Goal: Task Accomplishment & Management: Manage account settings

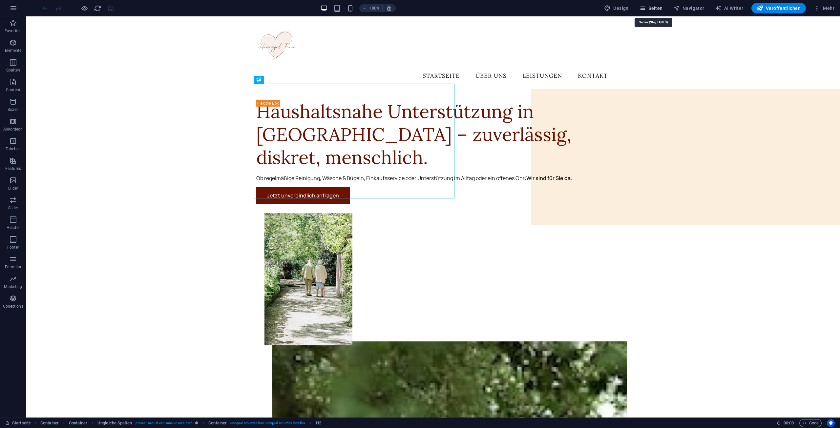
drag, startPoint x: 658, startPoint y: 9, endPoint x: 650, endPoint y: 8, distance: 8.4
click at [658, 9] on span "Seiten" at bounding box center [651, 8] width 24 height 7
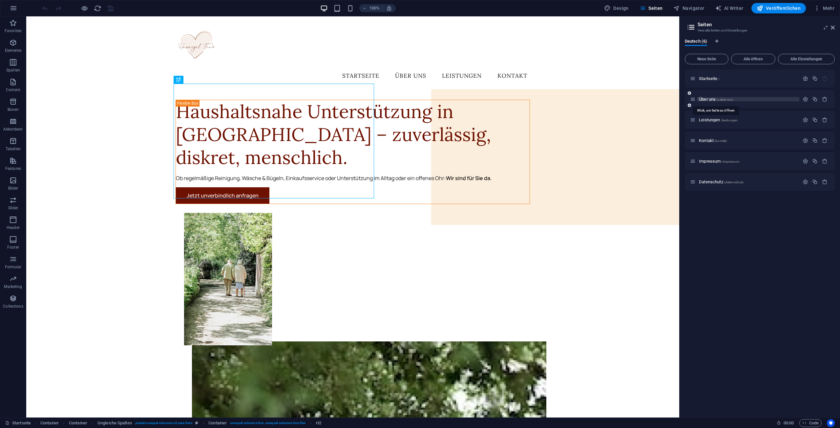
click at [716, 99] on span "Über uns /ueber-uns" at bounding box center [716, 99] width 34 height 5
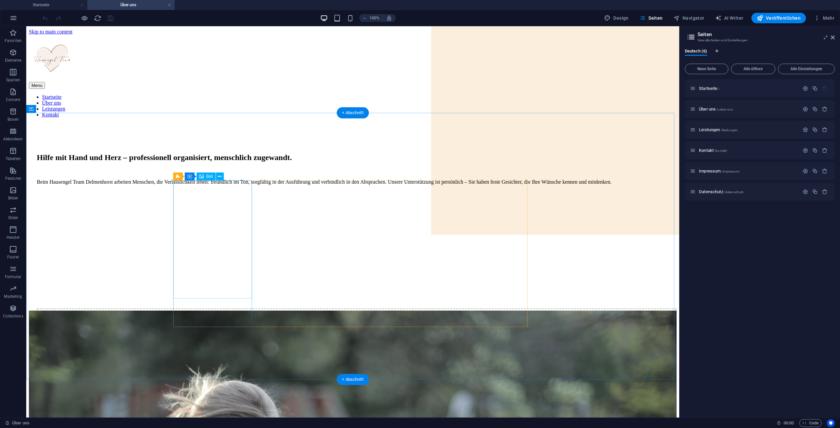
scroll to position [328, 0]
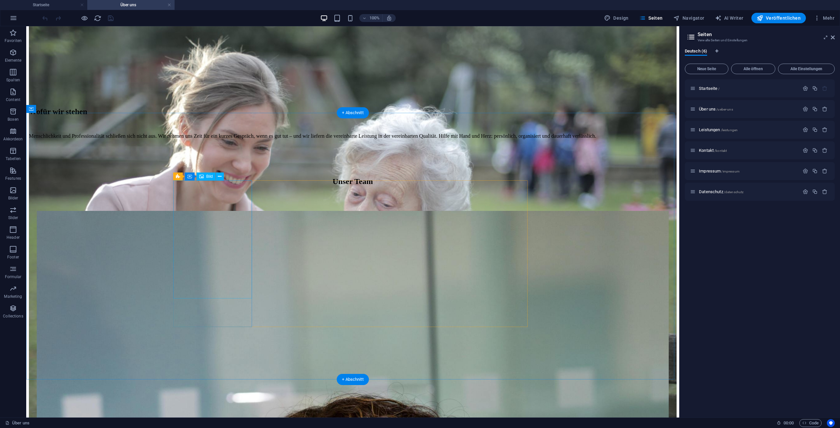
click at [204, 177] on div "Bild" at bounding box center [205, 177] width 19 height 8
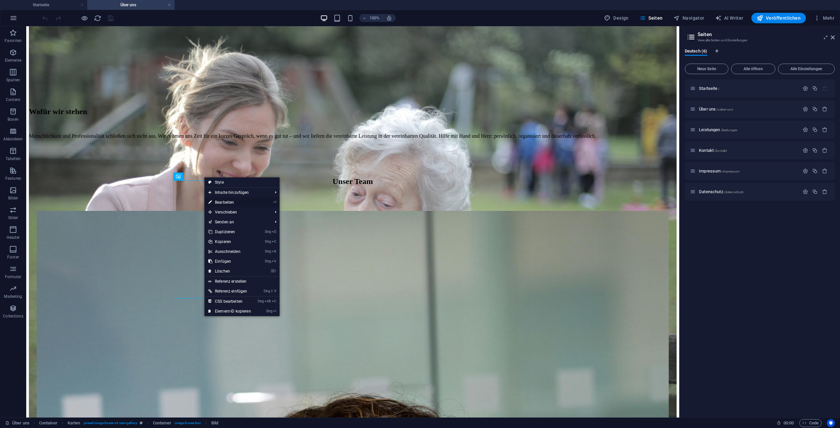
click at [238, 201] on link "⏎ Bearbeiten" at bounding box center [229, 202] width 51 height 10
select select "%"
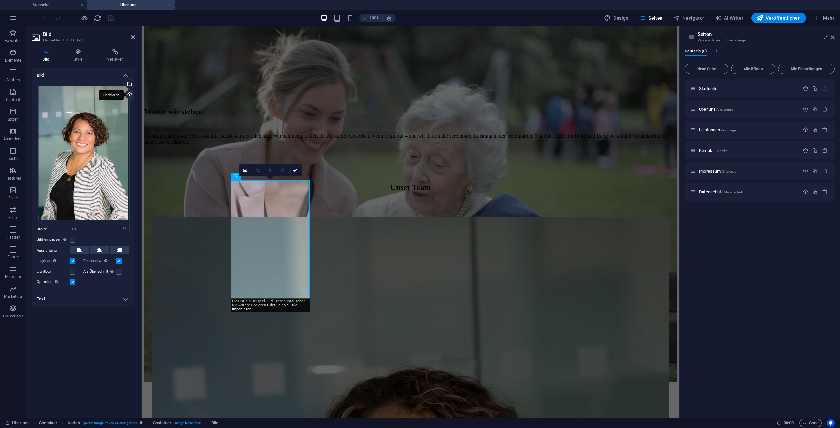
click at [128, 97] on div "Hochladen" at bounding box center [129, 95] width 10 height 10
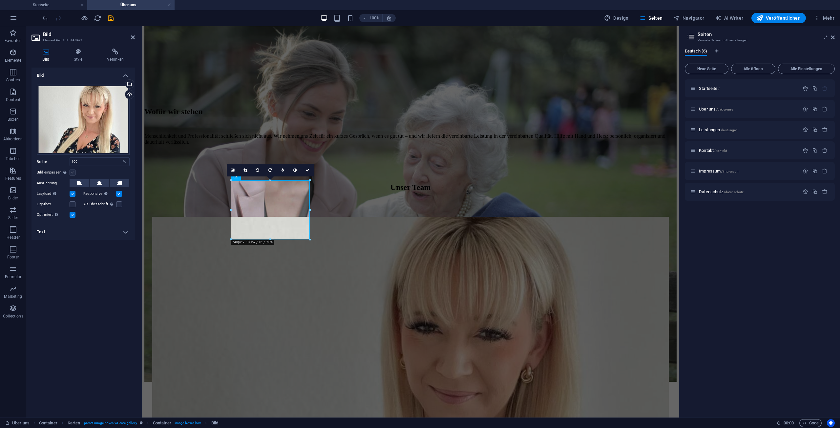
click at [74, 173] on label at bounding box center [73, 173] width 6 height 6
click at [0, 0] on input "Bild einpassen Bild automatisch anhand einer fixen Breite und Höhe einpassen" at bounding box center [0, 0] width 0 height 0
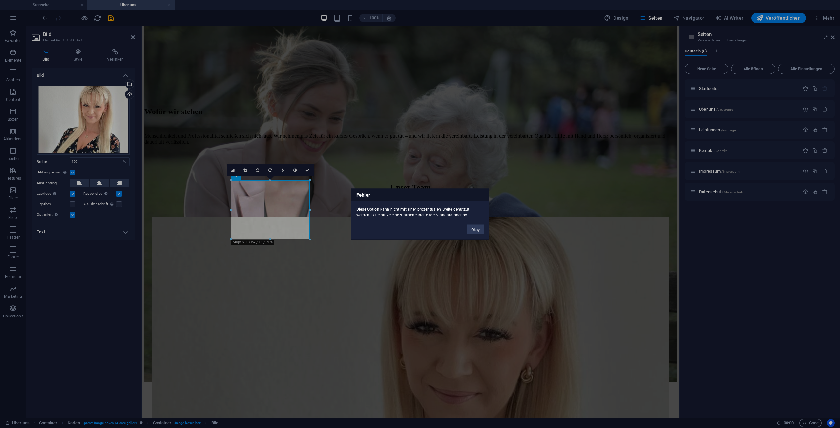
click at [73, 173] on div "Fehler Diese Option kann nicht mit einer prozentualen Breite genutzut werden. B…" at bounding box center [420, 214] width 840 height 428
click at [477, 230] on button "Okay" at bounding box center [475, 229] width 16 height 10
click at [479, 229] on button "Okay" at bounding box center [475, 229] width 16 height 10
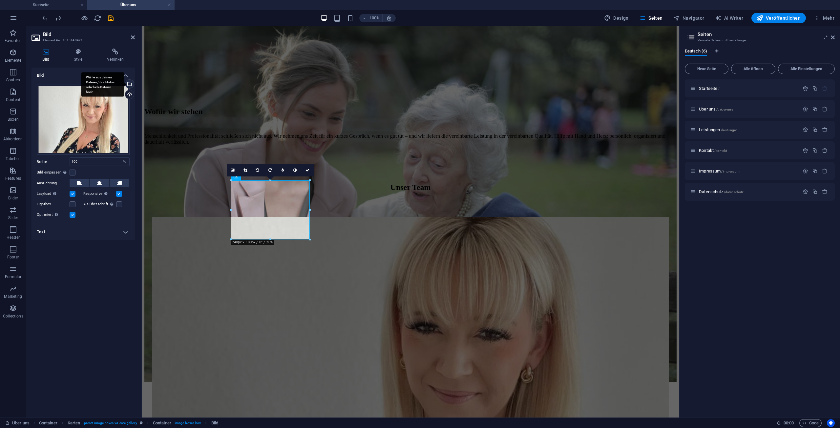
click at [132, 87] on div "Wähle aus deinen Dateien, Stockfotos oder lade Dateien hoch" at bounding box center [129, 85] width 10 height 10
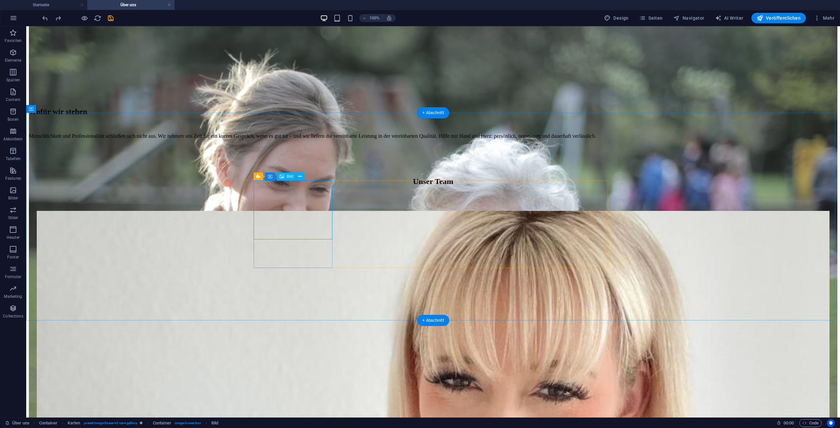
select select "%"
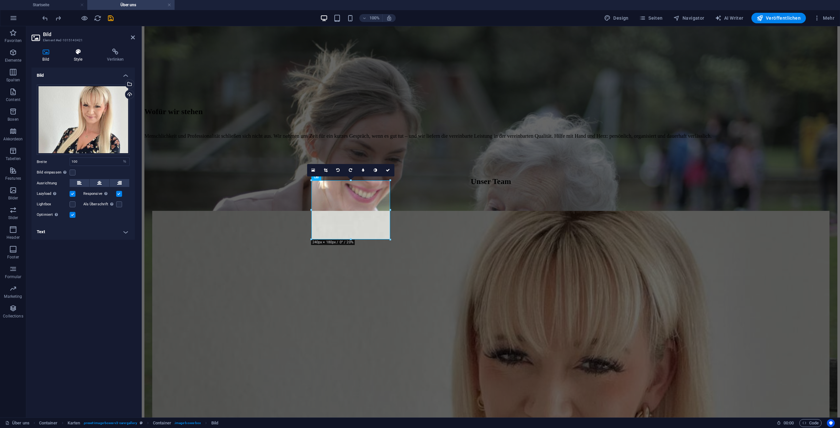
click at [79, 53] on icon at bounding box center [78, 52] width 31 height 7
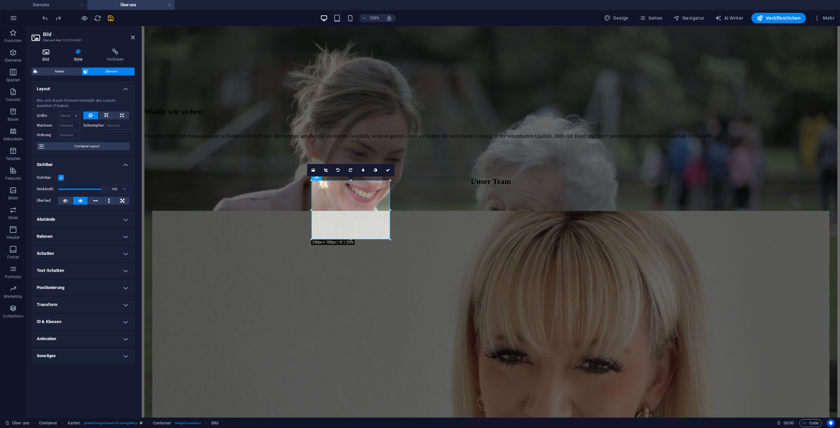
click at [47, 56] on h4 "Bild" at bounding box center [46, 56] width 31 height 14
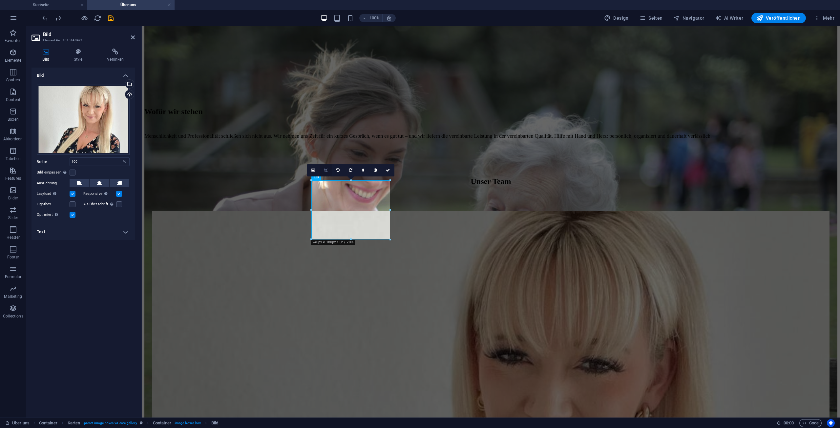
click at [326, 170] on icon at bounding box center [326, 170] width 4 height 4
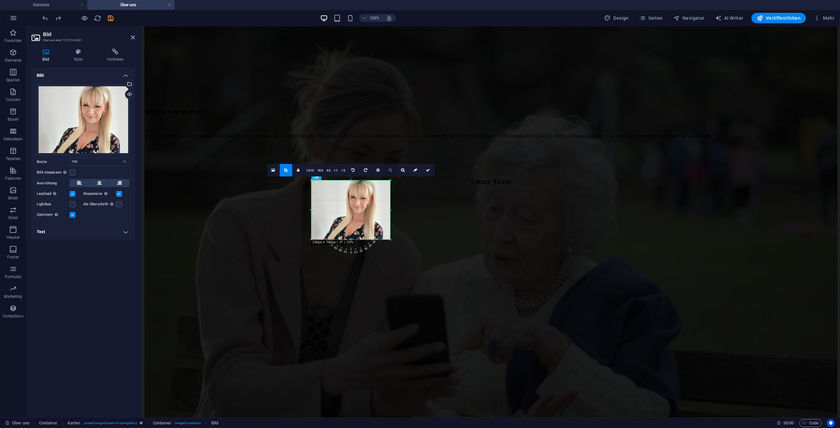
click at [392, 173] on link at bounding box center [390, 170] width 12 height 12
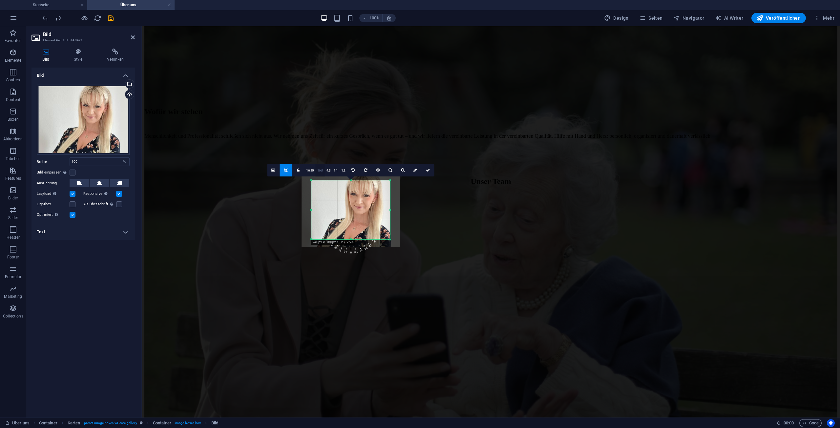
click at [320, 172] on link "16:9" at bounding box center [319, 170] width 9 height 12
click at [351, 171] on icon at bounding box center [352, 170] width 3 height 4
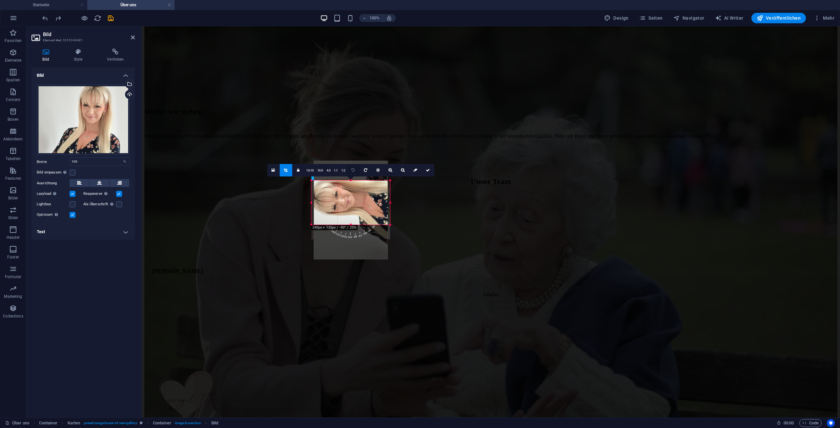
click at [351, 171] on icon at bounding box center [352, 170] width 3 height 4
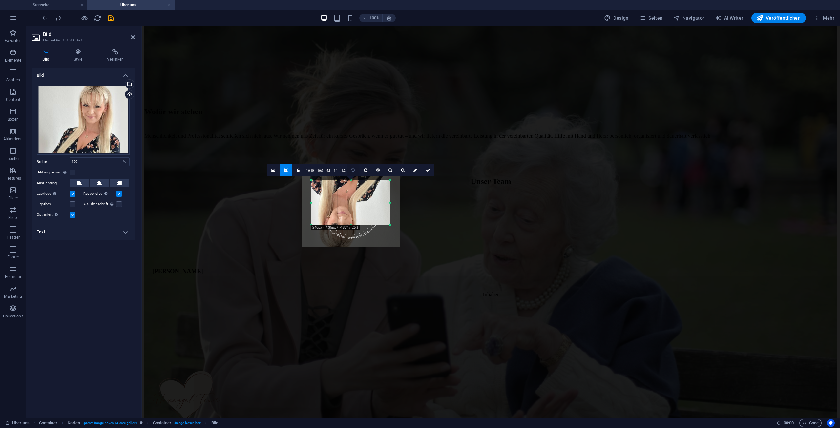
click at [351, 171] on icon at bounding box center [352, 170] width 3 height 4
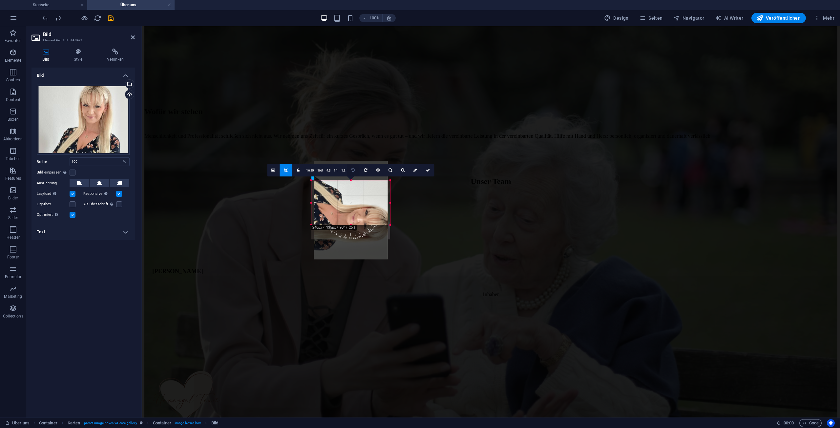
click at [351, 171] on icon at bounding box center [352, 170] width 3 height 4
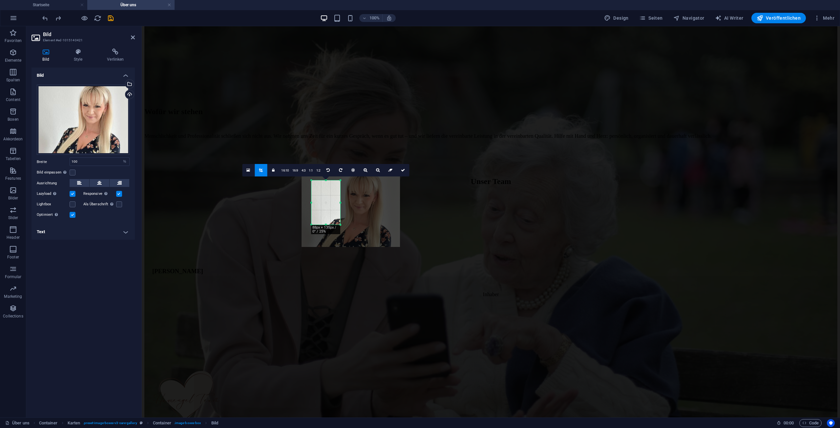
drag, startPoint x: 390, startPoint y: 203, endPoint x: 340, endPoint y: 203, distance: 50.2
click at [340, 203] on div at bounding box center [340, 202] width 2 height 44
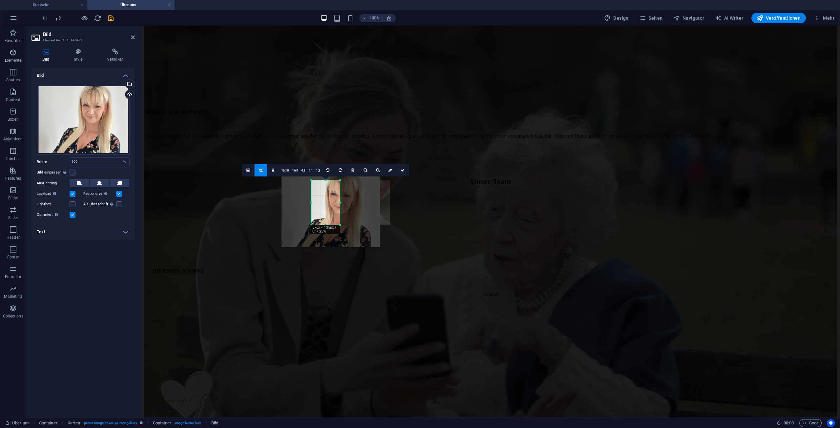
drag, startPoint x: 329, startPoint y: 203, endPoint x: 309, endPoint y: 203, distance: 20.0
click at [309, 203] on div at bounding box center [330, 210] width 98 height 74
drag, startPoint x: 340, startPoint y: 202, endPoint x: 351, endPoint y: 203, distance: 10.5
click at [356, 203] on div at bounding box center [356, 202] width 2 height 44
click at [374, 173] on link at bounding box center [373, 170] width 12 height 12
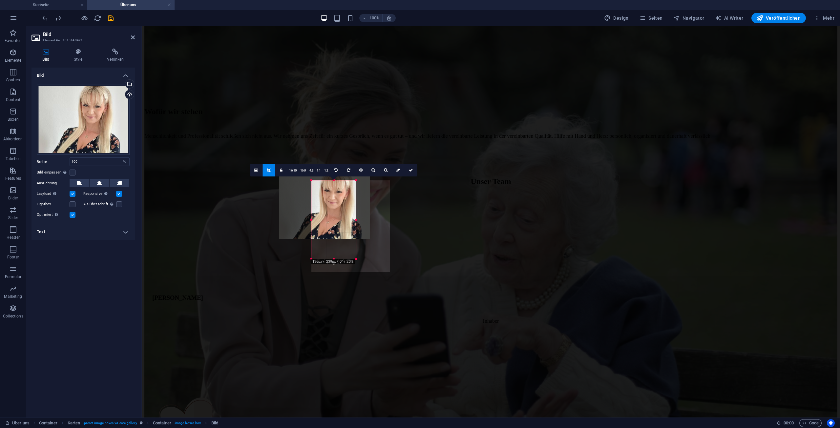
drag, startPoint x: 334, startPoint y: 224, endPoint x: 335, endPoint y: 248, distance: 24.3
click at [335, 258] on div at bounding box center [333, 259] width 45 height 2
click at [370, 172] on link at bounding box center [373, 170] width 12 height 12
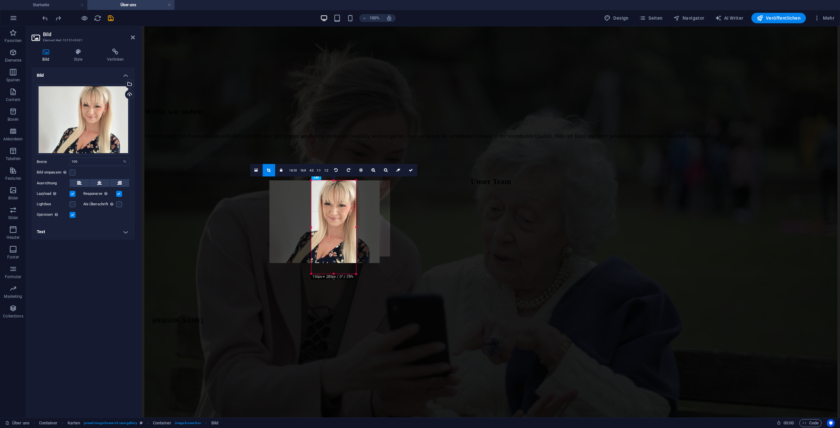
drag, startPoint x: 334, startPoint y: 180, endPoint x: 221, endPoint y: 132, distance: 122.4
click at [335, 145] on div "H2 Container Container Container Bild mit Text Container 2 Spalten Container H2…" at bounding box center [491, 57] width 698 height 719
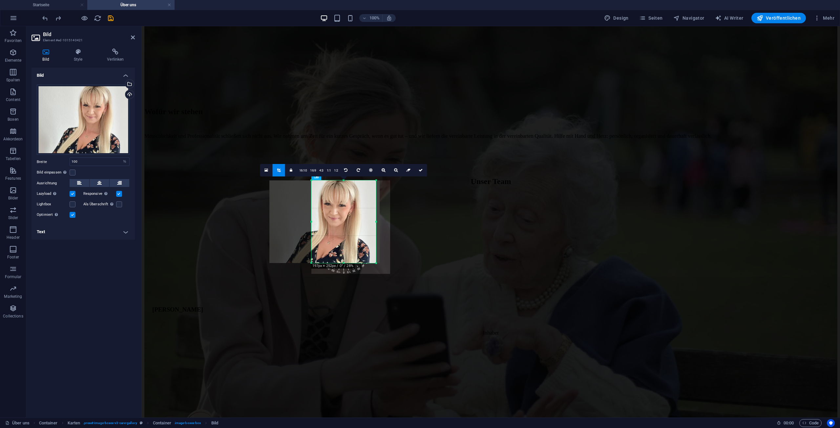
drag, startPoint x: 362, startPoint y: 222, endPoint x: 375, endPoint y: 222, distance: 13.4
click at [376, 222] on div at bounding box center [376, 221] width 2 height 83
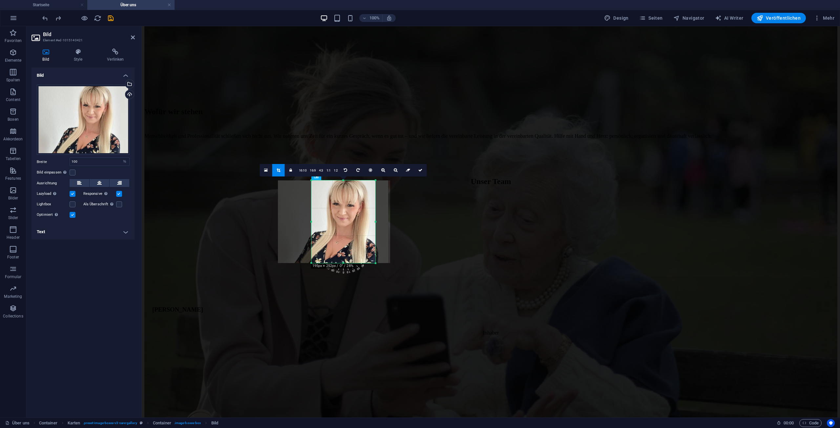
drag, startPoint x: 354, startPoint y: 222, endPoint x: 363, endPoint y: 222, distance: 9.5
click at [363, 222] on div at bounding box center [333, 221] width 110 height 83
click at [384, 173] on link at bounding box center [383, 170] width 12 height 12
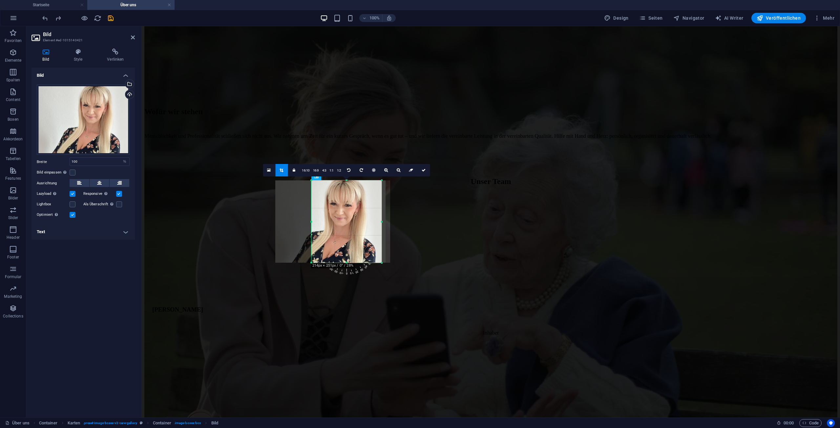
click at [380, 224] on div at bounding box center [381, 221] width 2 height 82
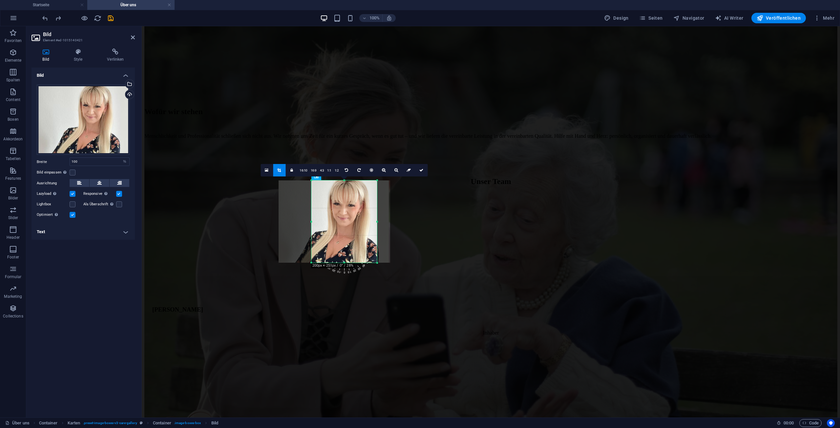
drag, startPoint x: 353, startPoint y: 222, endPoint x: 356, endPoint y: 220, distance: 4.0
click at [356, 220] on div at bounding box center [333, 221] width 110 height 82
click at [445, 218] on div "[PERSON_NAME] Inhaber" at bounding box center [490, 273] width 677 height 125
type input "200"
select select "px"
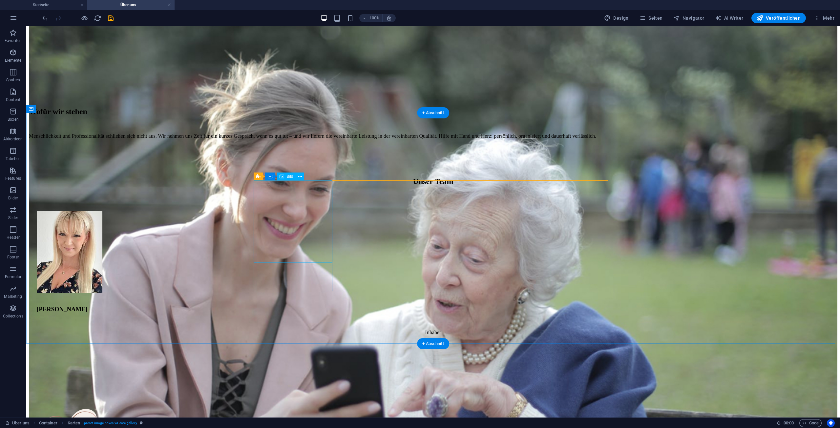
click at [297, 229] on figure at bounding box center [433, 253] width 792 height 84
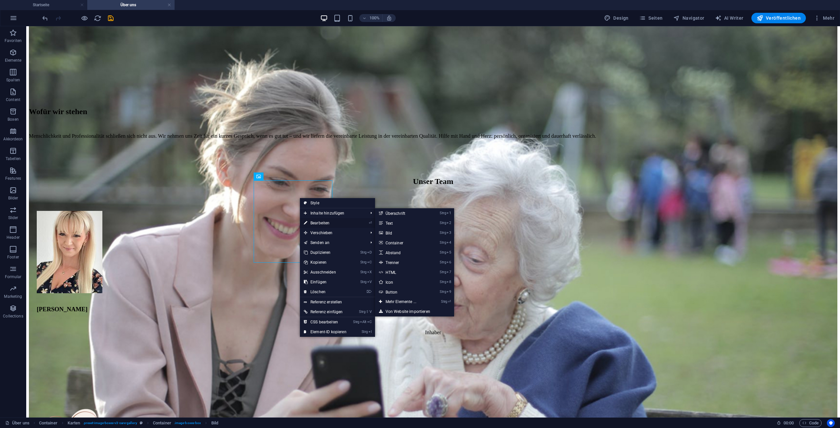
click at [325, 221] on link "⏎ Bearbeiten" at bounding box center [325, 223] width 51 height 10
select select "px"
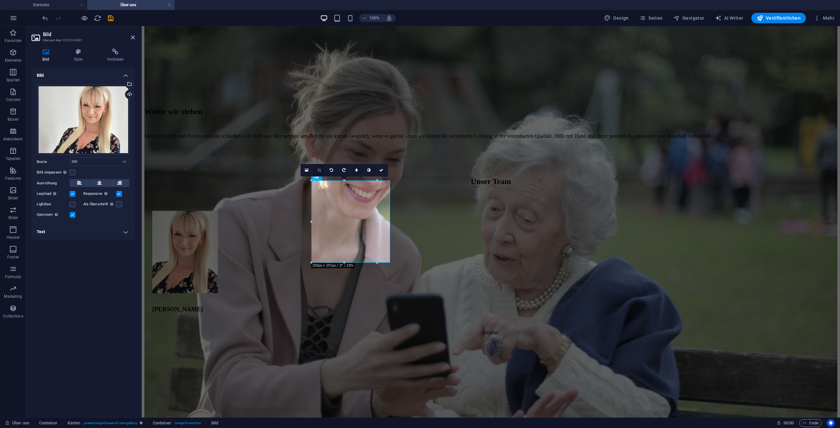
click at [317, 171] on icon at bounding box center [319, 170] width 4 height 4
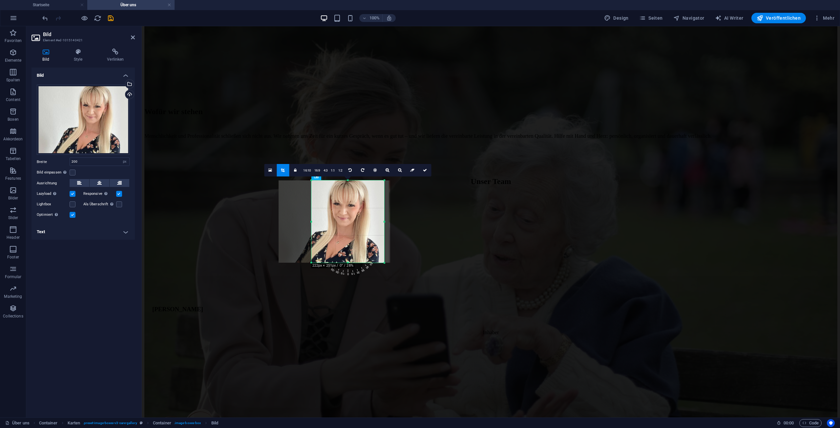
drag, startPoint x: 377, startPoint y: 222, endPoint x: 384, endPoint y: 224, distance: 7.0
click at [384, 224] on div at bounding box center [384, 221] width 2 height 82
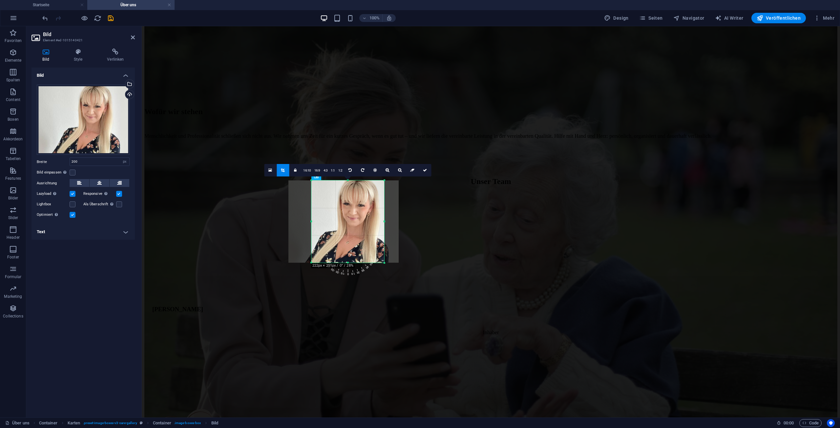
drag, startPoint x: 370, startPoint y: 224, endPoint x: 380, endPoint y: 224, distance: 9.8
click at [380, 224] on div at bounding box center [343, 221] width 110 height 82
click at [455, 229] on div "[PERSON_NAME] Inhaber" at bounding box center [490, 273] width 677 height 125
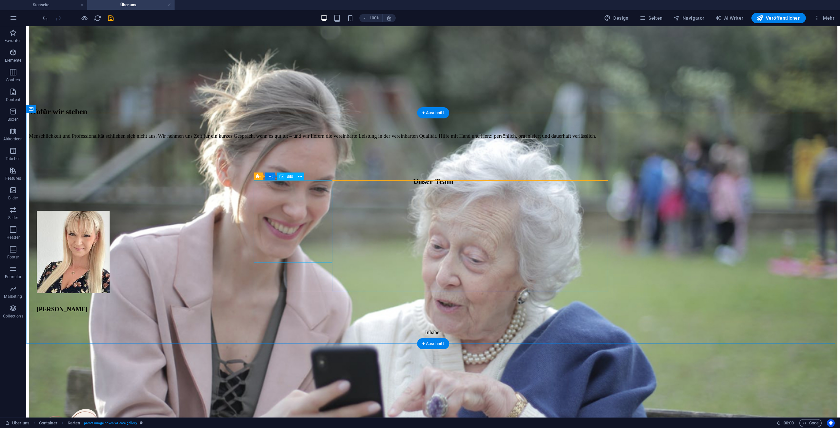
click at [310, 231] on figure at bounding box center [433, 253] width 792 height 84
click at [315, 306] on div "[PERSON_NAME]" at bounding box center [433, 309] width 792 height 7
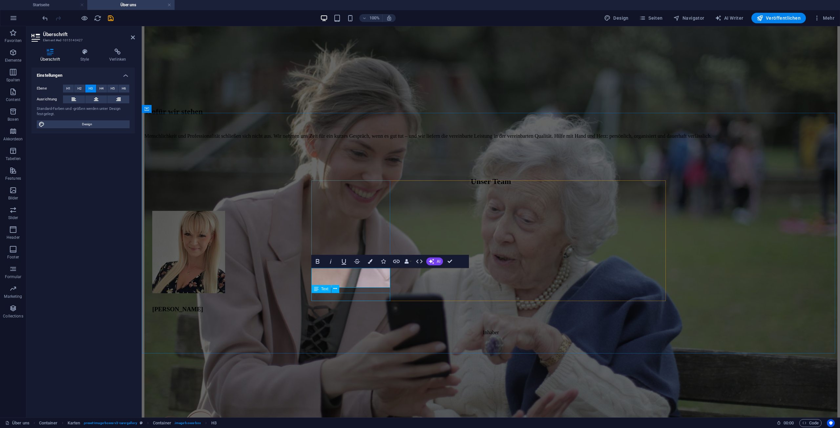
click at [358, 330] on div "Inhaber" at bounding box center [490, 333] width 677 height 6
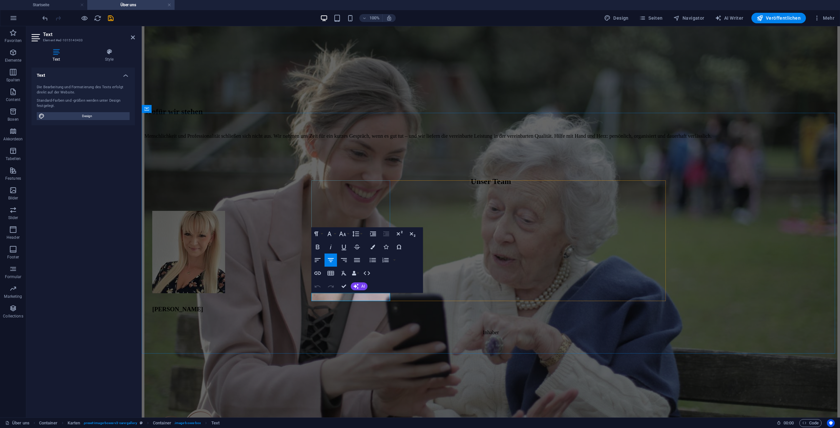
click at [362, 330] on p "Inhaber" at bounding box center [490, 333] width 677 height 6
click at [371, 330] on div "Unser Team [PERSON_NAME] Inhaberin" at bounding box center [490, 268] width 693 height 249
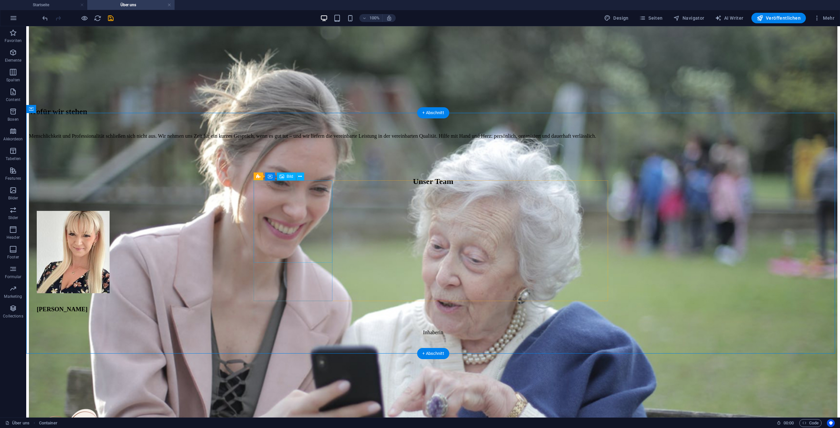
click at [304, 211] on figure at bounding box center [433, 253] width 792 height 84
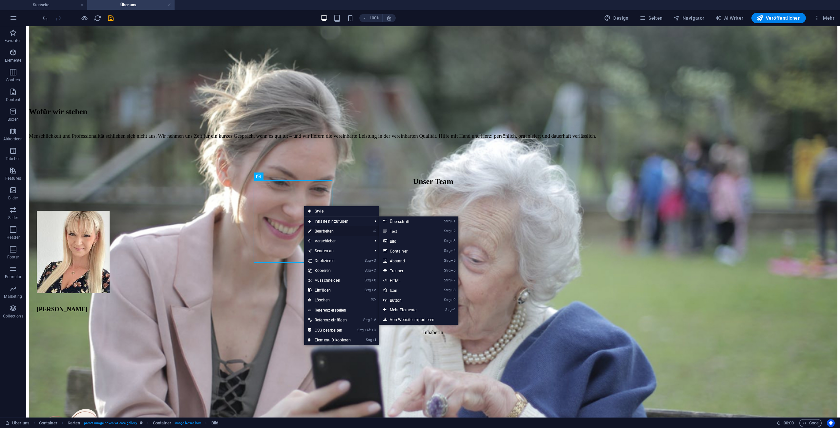
click at [335, 231] on link "⏎ Bearbeiten" at bounding box center [329, 231] width 51 height 10
select select "px"
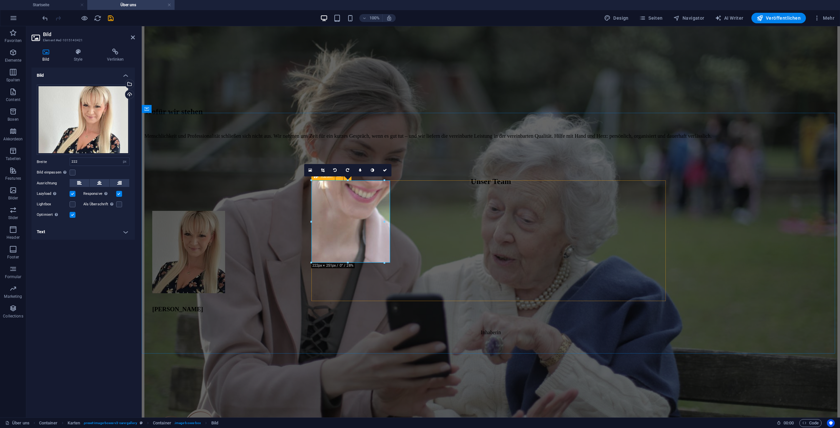
click at [418, 232] on div "[PERSON_NAME]" at bounding box center [490, 273] width 677 height 125
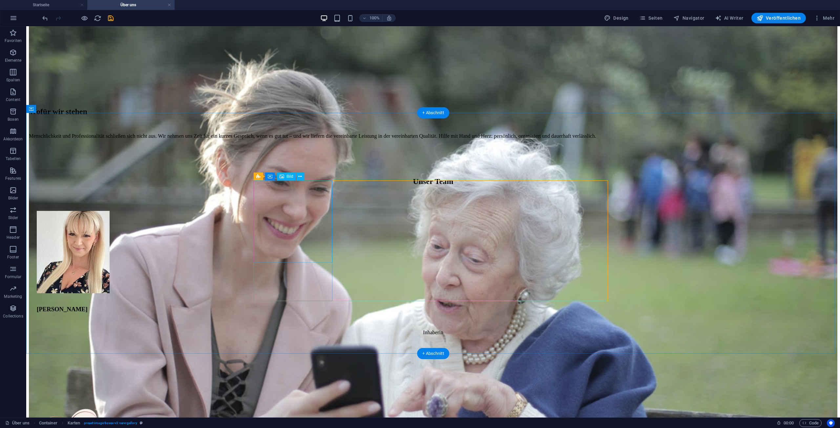
click at [317, 225] on figure at bounding box center [433, 253] width 792 height 84
select select "px"
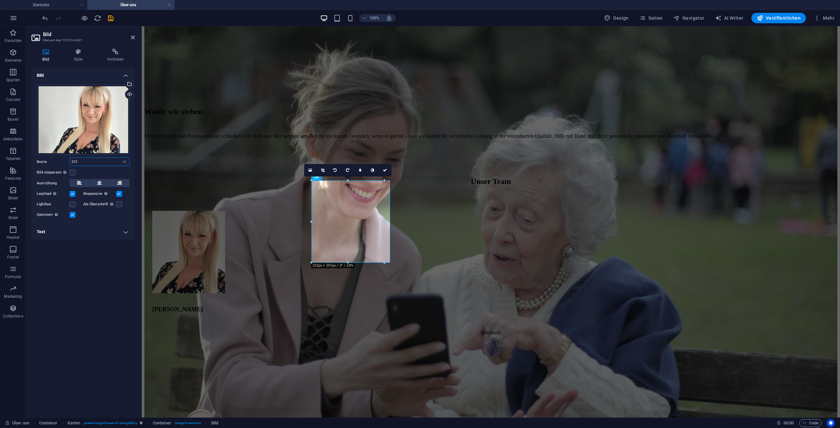
drag, startPoint x: 103, startPoint y: 160, endPoint x: 70, endPoint y: 157, distance: 32.6
click at [70, 158] on div "222 Standard auto px rem % em vh vw" at bounding box center [100, 161] width 60 height 9
type input "200"
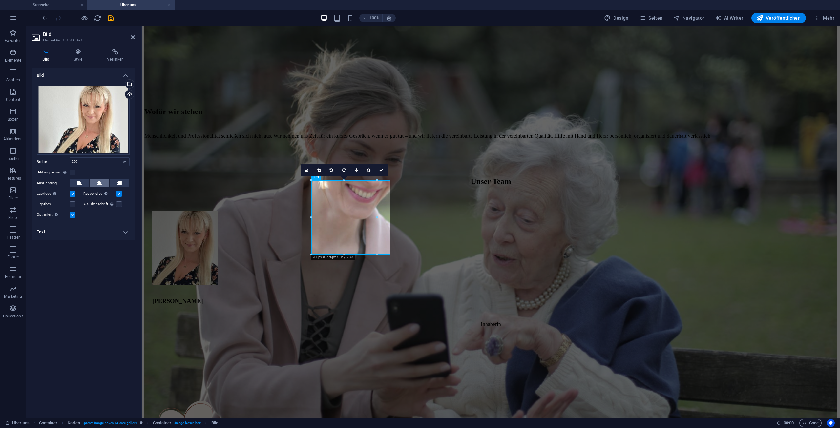
click at [102, 180] on button at bounding box center [100, 183] width 20 height 8
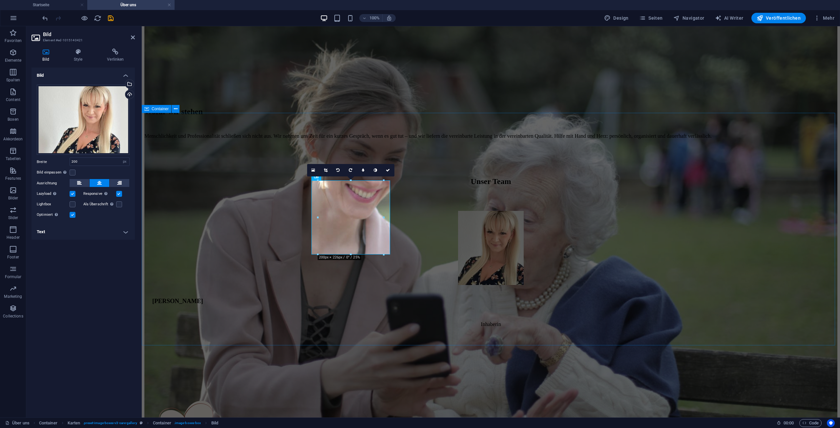
click at [227, 246] on div "Unser Team [PERSON_NAME] Inhaberin" at bounding box center [490, 264] width 693 height 241
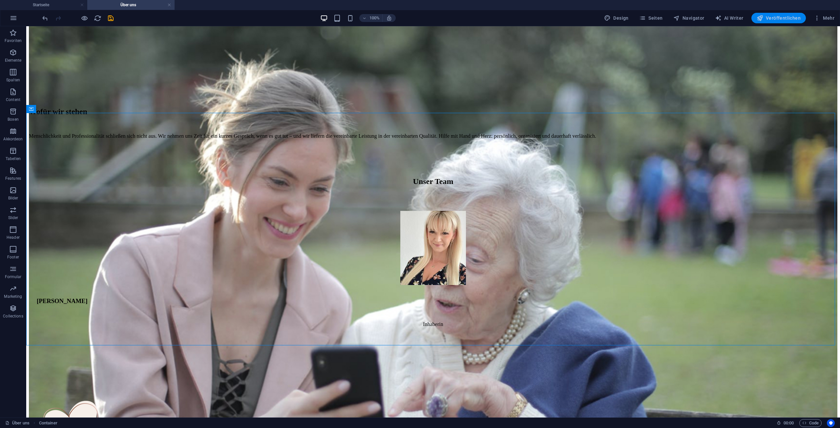
click at [778, 19] on span "Veröffentlichen" at bounding box center [778, 18] width 44 height 7
